Goal: Navigation & Orientation: Understand site structure

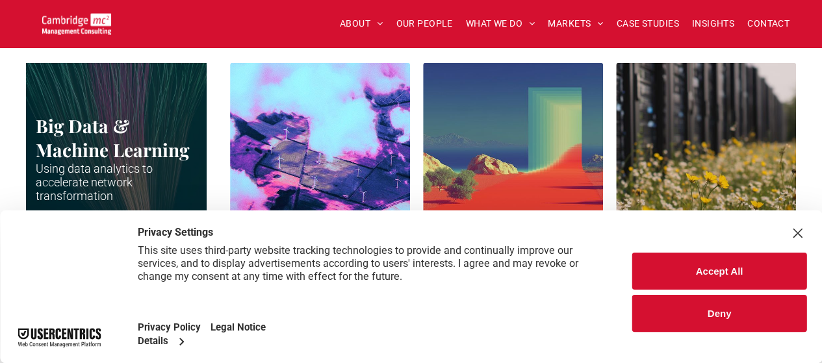
scroll to position [2092, 0]
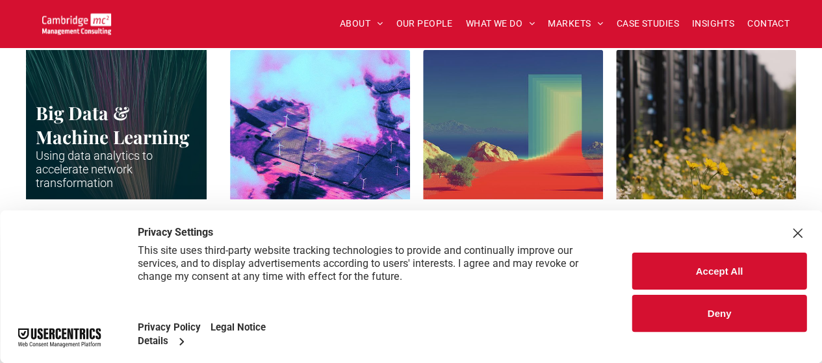
click at [715, 270] on button "Accept All" at bounding box center [719, 271] width 174 height 37
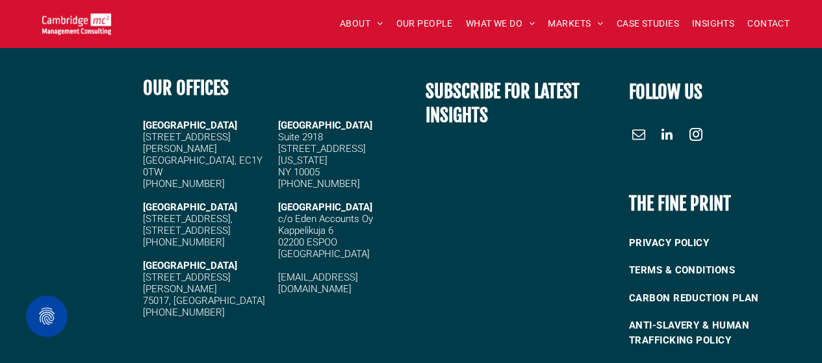
scroll to position [2911, 0]
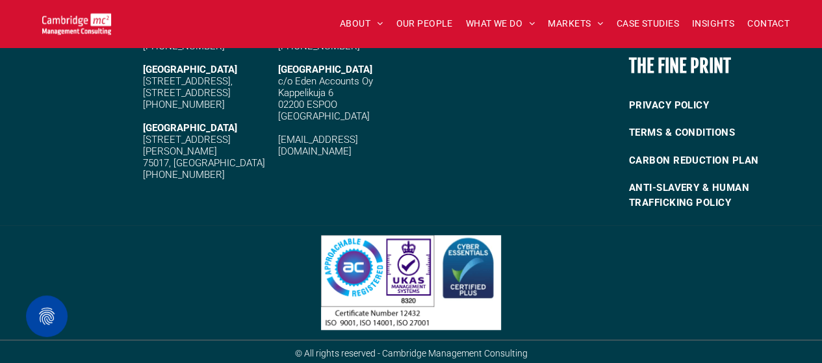
drag, startPoint x: 829, startPoint y: 245, endPoint x: 831, endPoint y: 352, distance: 107.2
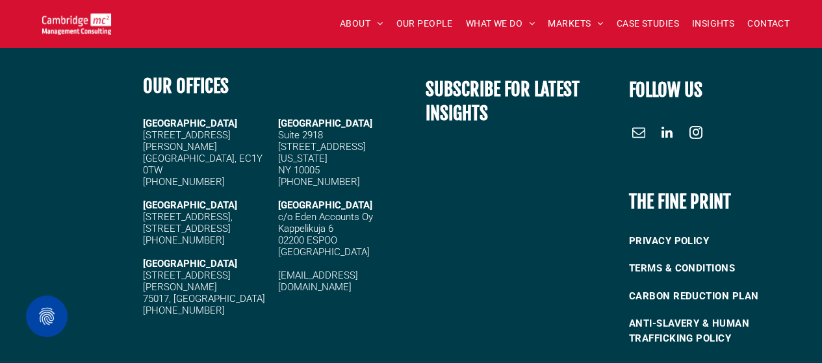
scroll to position [2767, 0]
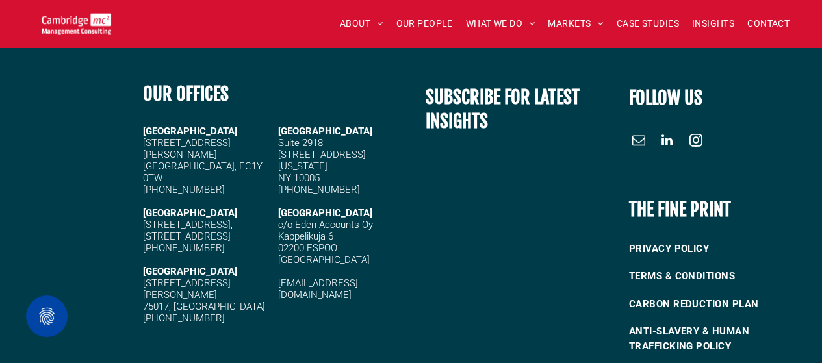
click at [177, 157] on span "20 Garrett Street London, EC1Y 0TW" at bounding box center [203, 160] width 120 height 47
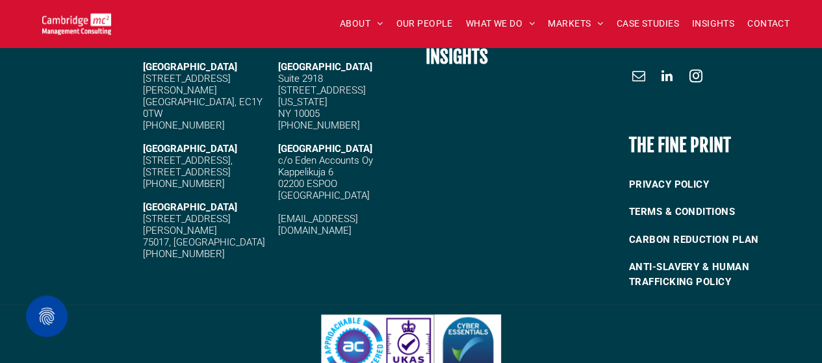
scroll to position [2911, 0]
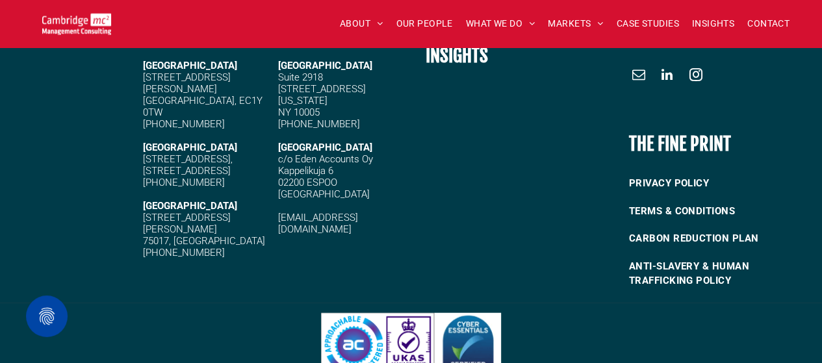
scroll to position [1388, 0]
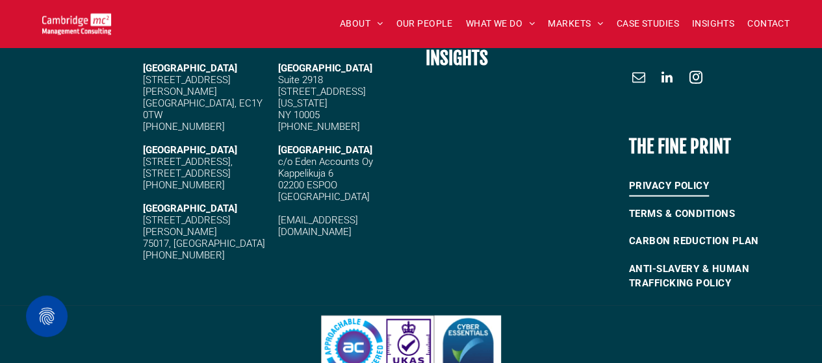
click at [676, 175] on span "PRIVACY POLICY" at bounding box center [669, 185] width 80 height 21
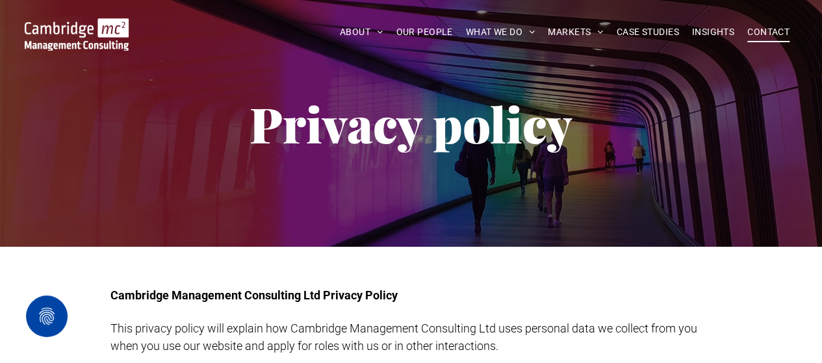
click at [772, 28] on span "CONTACT" at bounding box center [768, 32] width 42 height 20
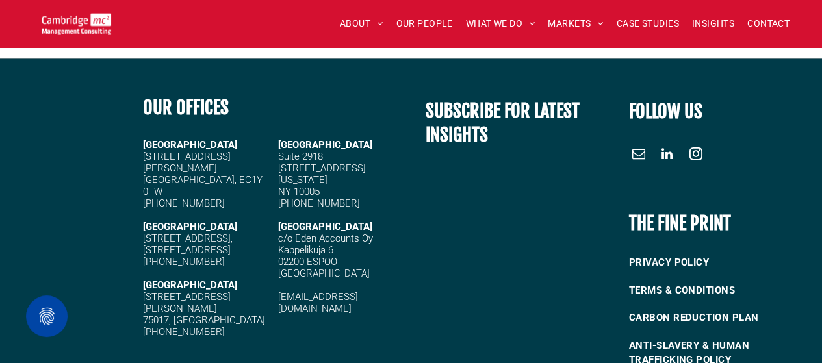
scroll to position [1230, 0]
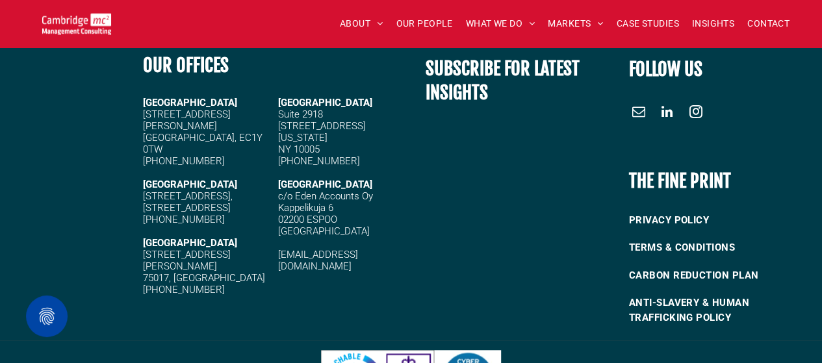
scroll to position [2911, 0]
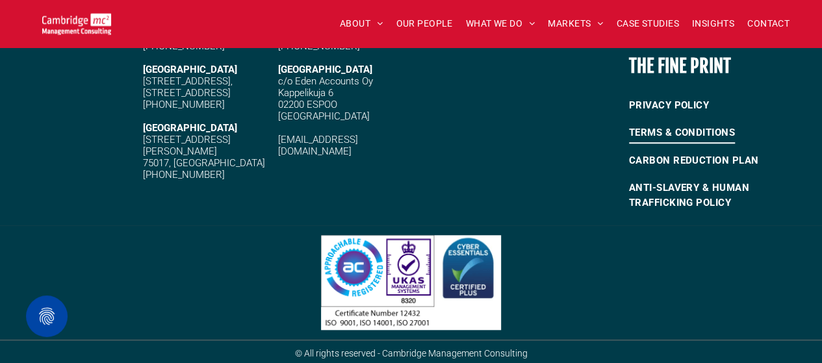
click at [678, 133] on span "TERMS & CONDITIONS" at bounding box center [682, 132] width 106 height 21
